Goal: Check status: Check status

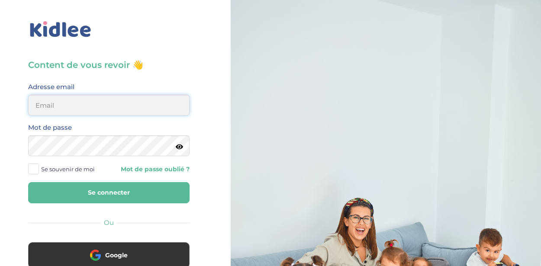
type input "nadiralacheheb@outlook.com"
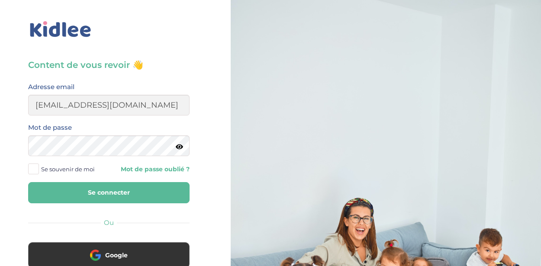
click at [113, 191] on button "Se connecter" at bounding box center [109, 192] width 162 height 21
click at [118, 201] on button "Se connecter" at bounding box center [109, 192] width 162 height 21
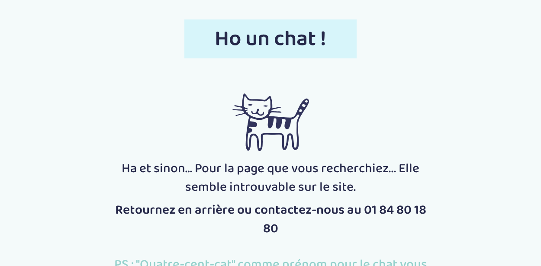
click at [120, 150] on div at bounding box center [270, 116] width 329 height 88
